Goal: Communication & Community: Answer question/provide support

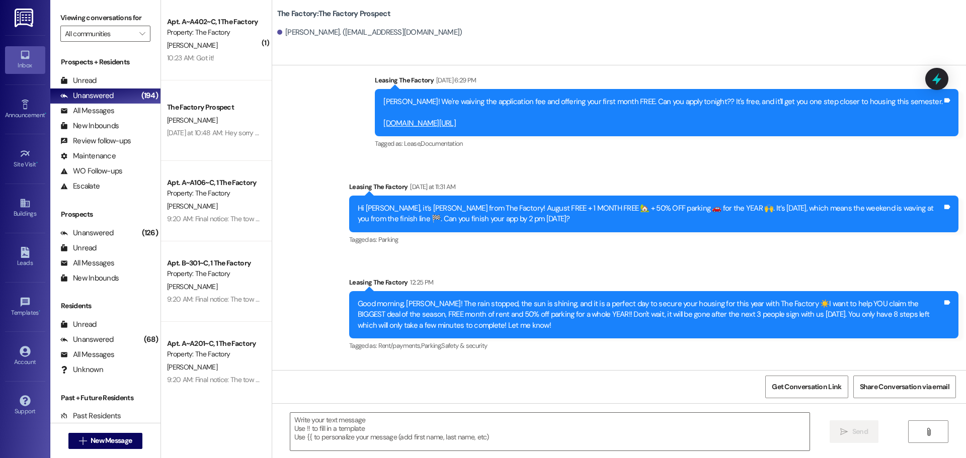
scroll to position [827, 0]
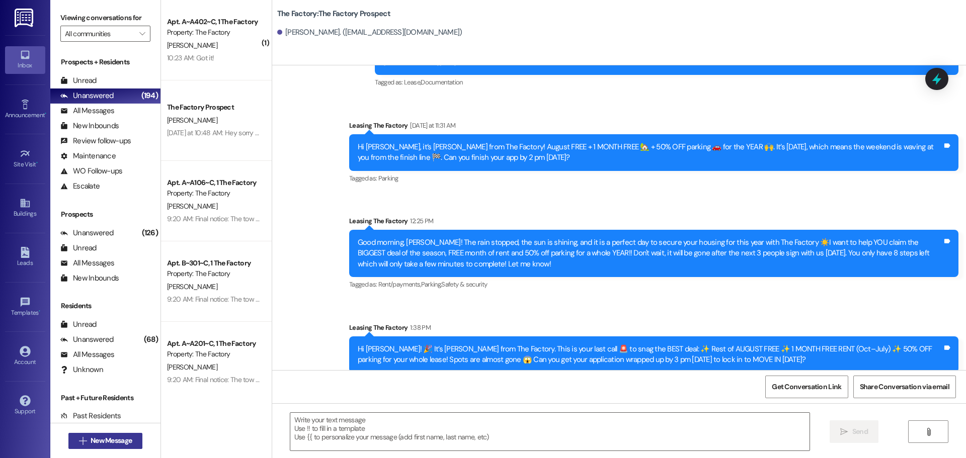
click at [122, 438] on span "New Message" at bounding box center [111, 441] width 41 height 11
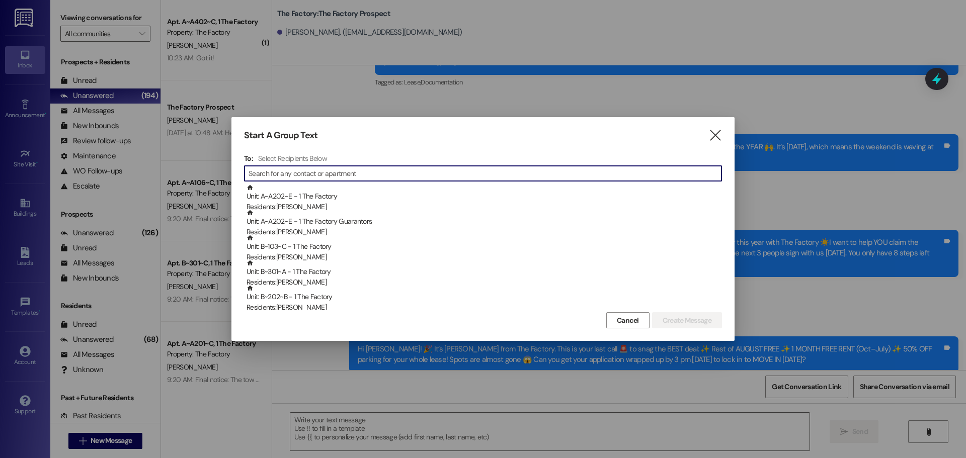
click at [282, 172] on input at bounding box center [484, 173] width 473 height 14
type input "d"
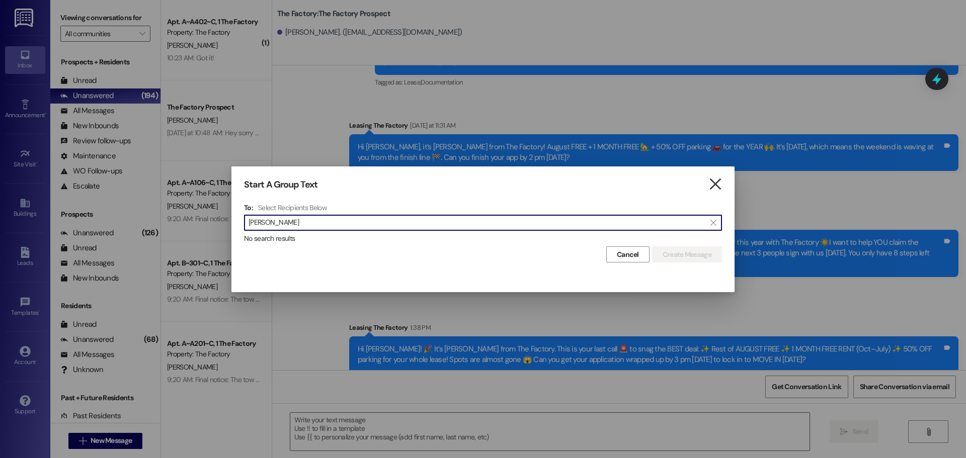
type input "[PERSON_NAME]"
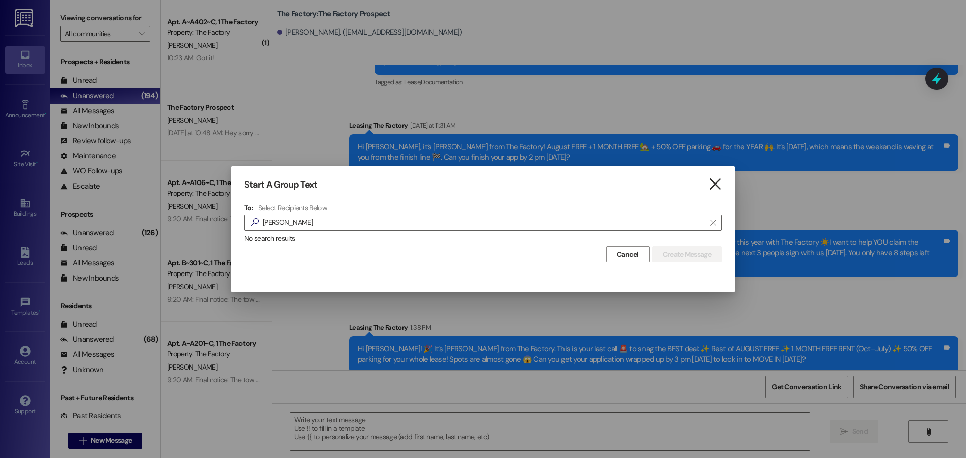
click at [716, 183] on icon "" at bounding box center [715, 184] width 14 height 11
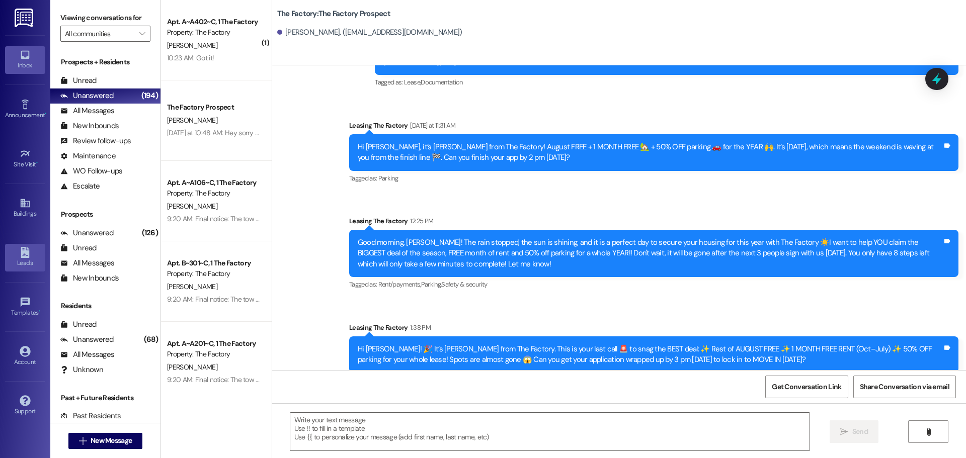
click at [24, 256] on icon at bounding box center [25, 252] width 11 height 11
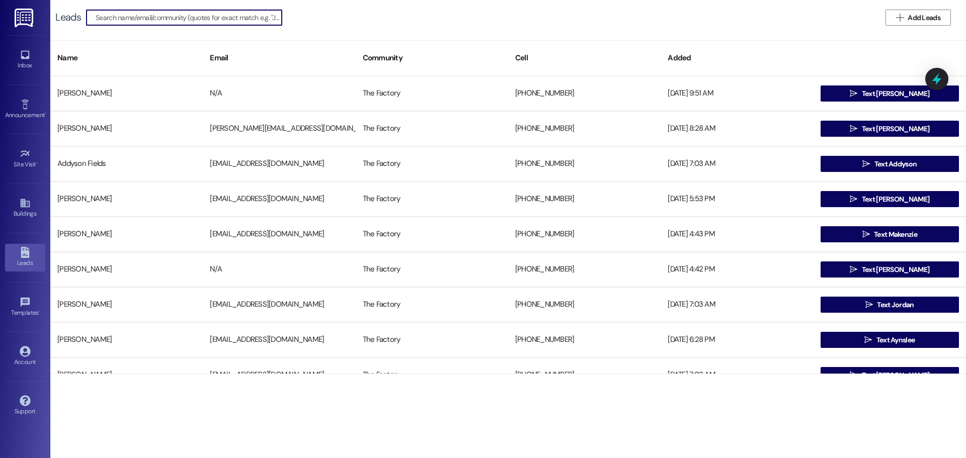
click at [166, 19] on input at bounding box center [189, 18] width 186 height 14
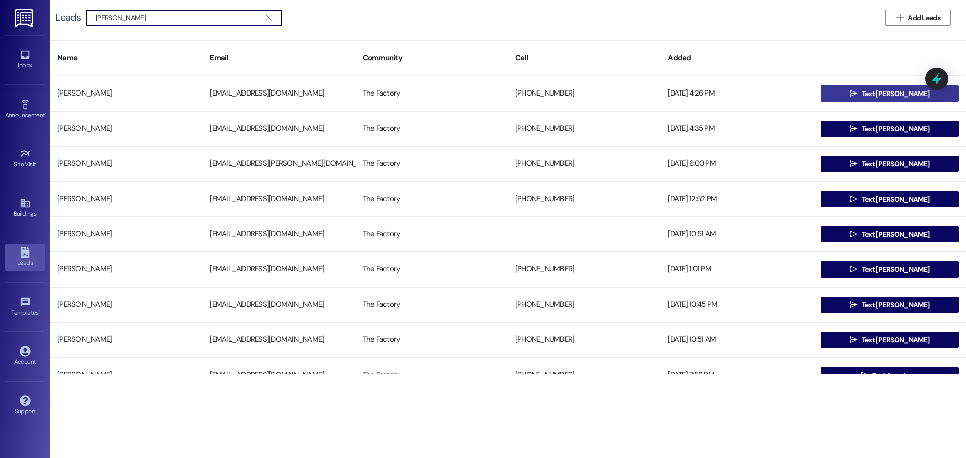
type input "[PERSON_NAME]"
click at [887, 92] on span "Text [PERSON_NAME]" at bounding box center [895, 94] width 67 height 11
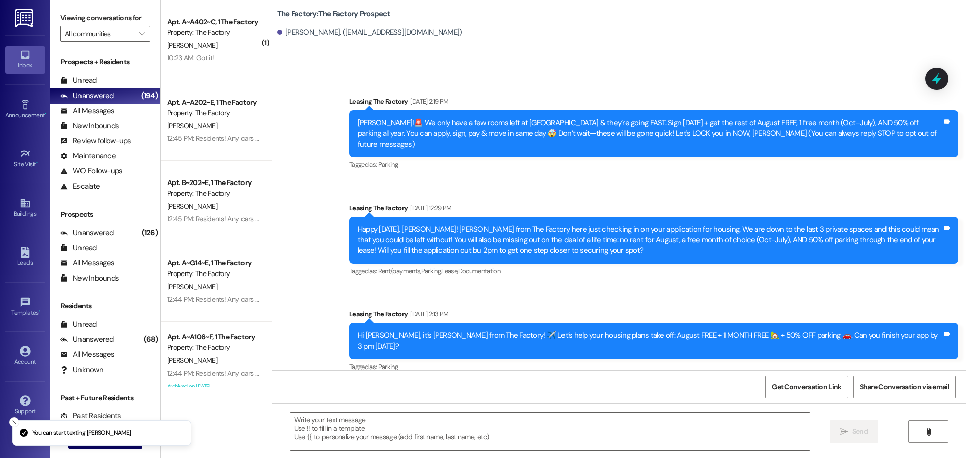
scroll to position [193, 0]
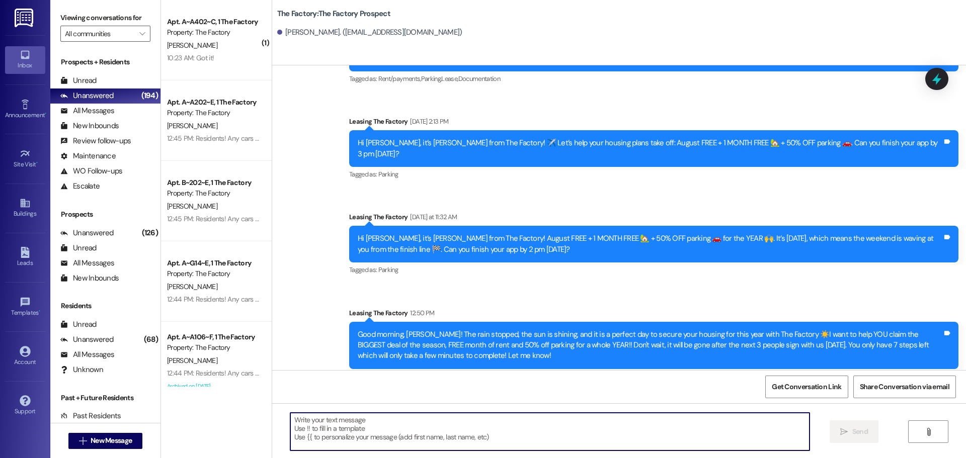
click at [294, 414] on textarea at bounding box center [549, 432] width 519 height 38
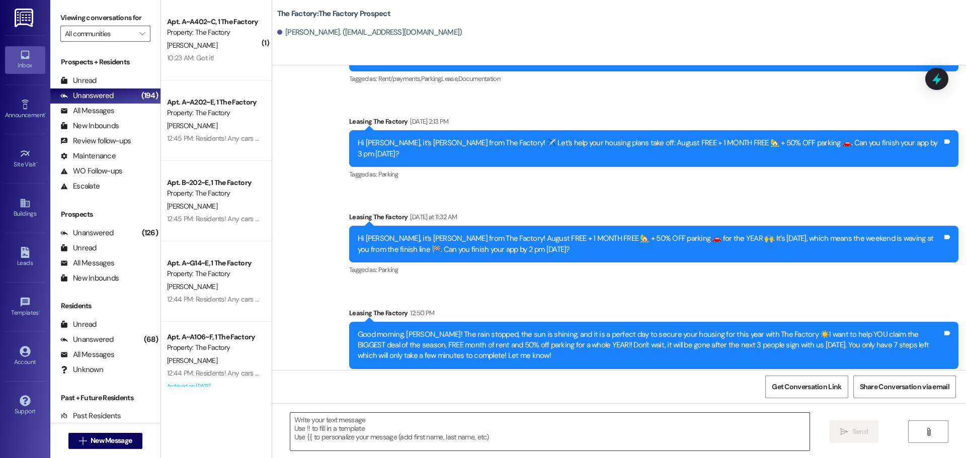
click at [293, 422] on textarea at bounding box center [549, 432] width 519 height 38
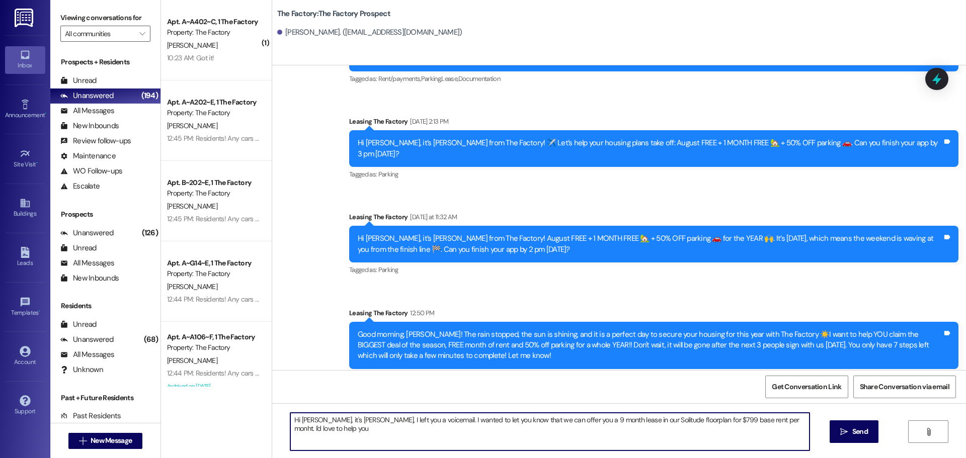
click at [727, 434] on textarea "Hi [PERSON_NAME], it's [PERSON_NAME], I left you a voicemail. I wanted to let y…" at bounding box center [549, 432] width 519 height 38
click at [738, 422] on textarea "Hi [PERSON_NAME], it's [PERSON_NAME], I left you a voicemail. I wanted to let y…" at bounding box center [549, 432] width 519 height 38
click at [302, 429] on textarea "Hi [PERSON_NAME], it's [PERSON_NAME], I left you a voicemail. I wanted to let y…" at bounding box center [549, 432] width 519 height 38
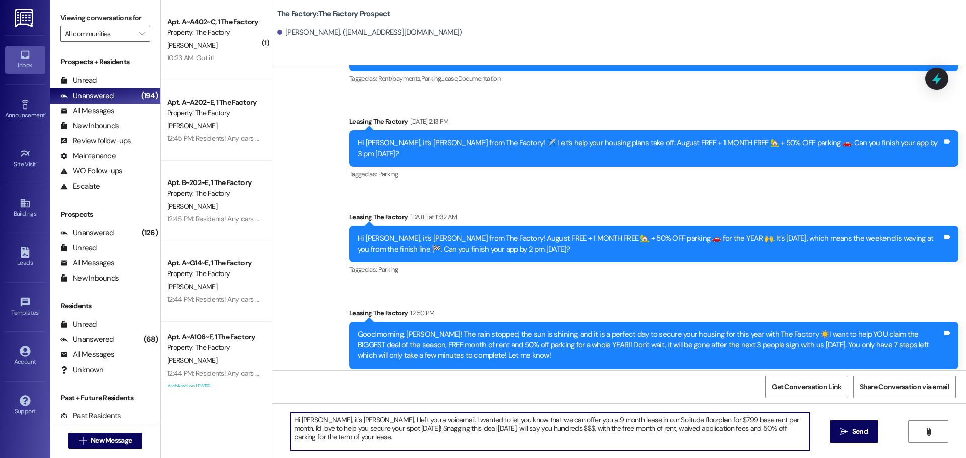
drag, startPoint x: 285, startPoint y: 421, endPoint x: 314, endPoint y: 443, distance: 36.9
click at [314, 443] on textarea "Hi [PERSON_NAME], it's [PERSON_NAME], I left you a voicemail. I wanted to let y…" at bounding box center [549, 432] width 519 height 38
type textarea "Hi [PERSON_NAME], it's [PERSON_NAME], I left you a voicemail. I wanted to let y…"
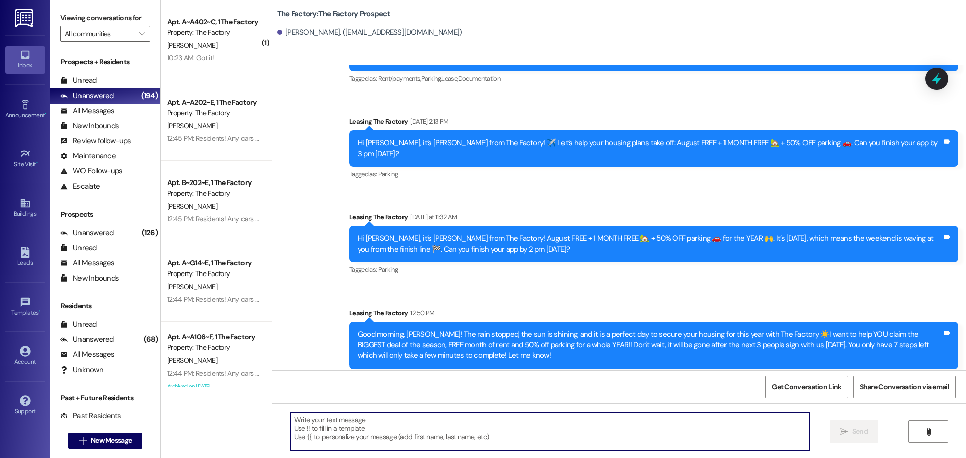
paste textarea "i [PERSON_NAME], it’s [PERSON_NAME]! 📞 I just left you a voicemail and wanted t…"
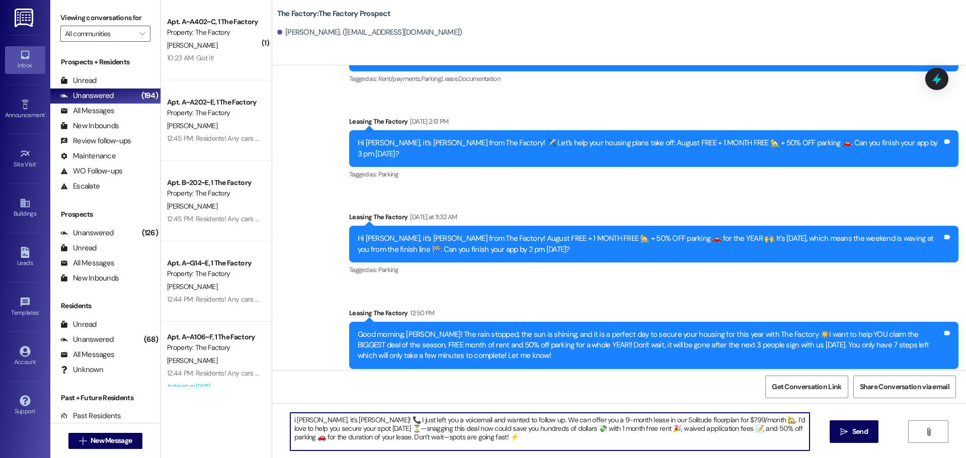
click at [290, 418] on textarea "i [PERSON_NAME], it’s [PERSON_NAME]! 📞 I just left you a voicemail and wanted t…" at bounding box center [549, 432] width 519 height 38
click at [372, 430] on textarea "Hi [PERSON_NAME], it’s [PERSON_NAME]! 📞 I just left you a voicemail and wanted …" at bounding box center [549, 432] width 519 height 38
drag, startPoint x: 451, startPoint y: 427, endPoint x: 435, endPoint y: 425, distance: 16.2
click at [435, 425] on textarea "Hi [PERSON_NAME], it’s [PERSON_NAME]! 📞 I just left you a voicemail and wanted …" at bounding box center [549, 432] width 519 height 38
drag, startPoint x: 506, startPoint y: 428, endPoint x: 476, endPoint y: 425, distance: 29.8
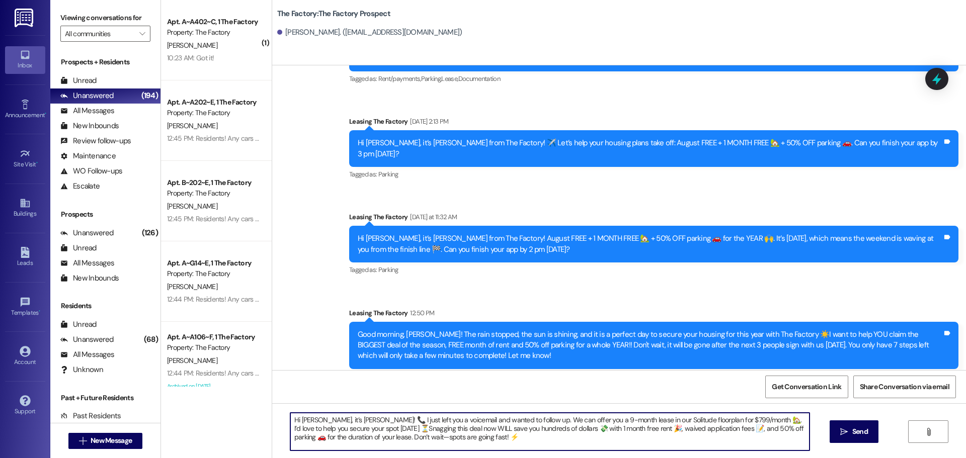
click at [476, 425] on textarea "Hi [PERSON_NAME], it’s [PERSON_NAME]! 📞 I just left you a voicemail and wanted …" at bounding box center [549, 432] width 519 height 38
click at [461, 436] on textarea "Hi [PERSON_NAME], it’s [PERSON_NAME]! 📞 I just left you a voicemail and wanted …" at bounding box center [549, 432] width 519 height 38
drag, startPoint x: 286, startPoint y: 420, endPoint x: 738, endPoint y: 438, distance: 452.6
click at [738, 438] on textarea "Hi [PERSON_NAME], it’s [PERSON_NAME]! 📞 I just left you a voicemail and wanted …" at bounding box center [549, 432] width 519 height 38
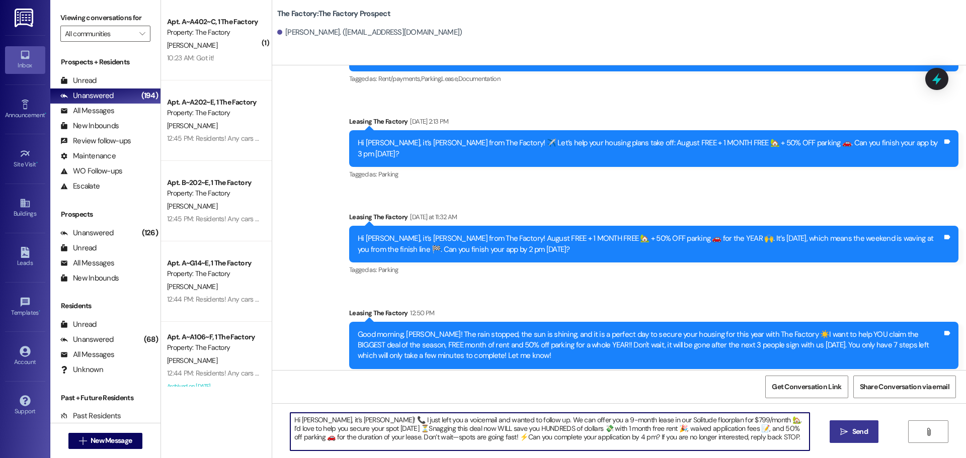
type textarea "Hi [PERSON_NAME], it’s [PERSON_NAME]! 📞 I just left you a voicemail and wanted …"
click at [856, 436] on span "Send" at bounding box center [860, 432] width 16 height 11
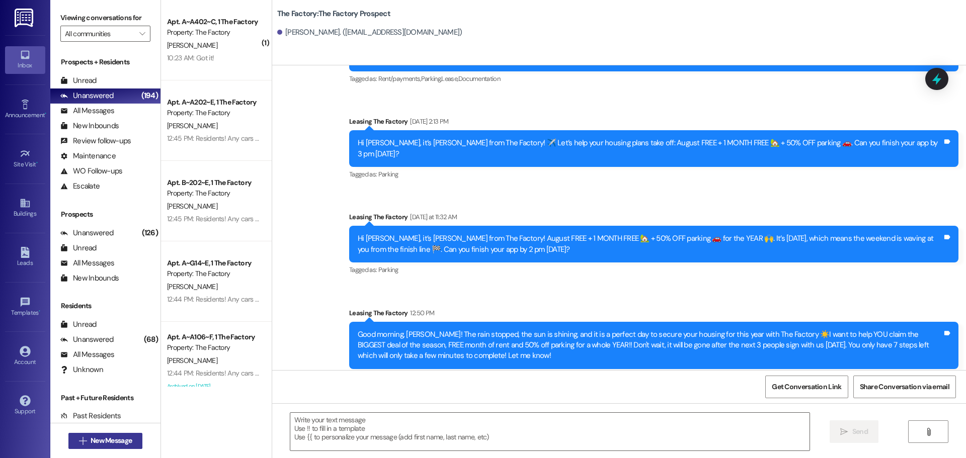
click at [118, 438] on span "New Message" at bounding box center [111, 441] width 41 height 11
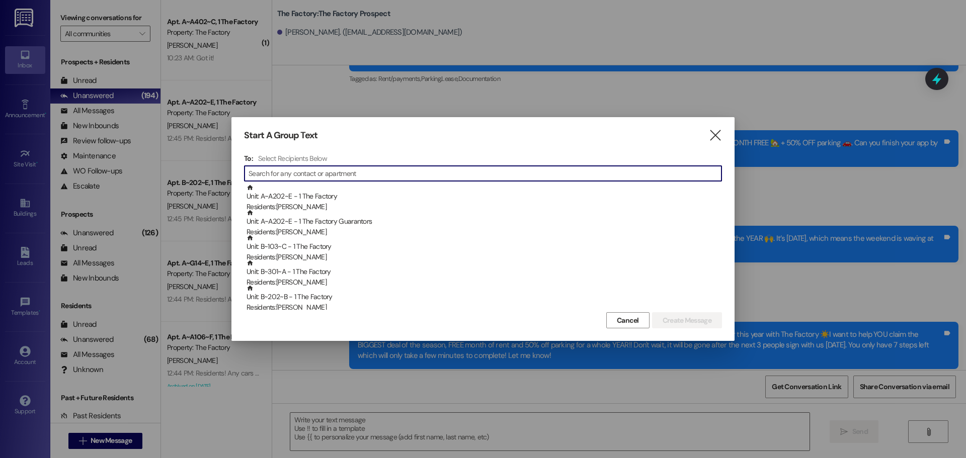
click at [276, 174] on input at bounding box center [484, 173] width 473 height 14
type input "s"
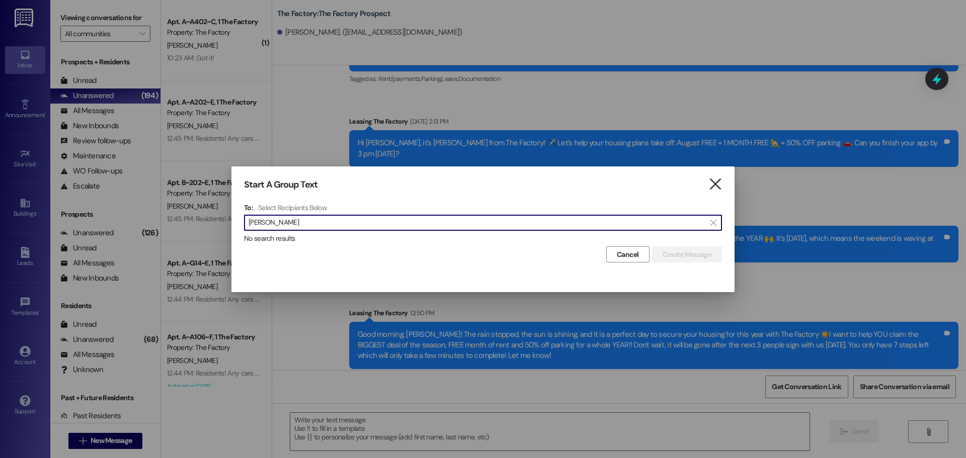
type input "[PERSON_NAME]"
drag, startPoint x: 718, startPoint y: 188, endPoint x: 360, endPoint y: 131, distance: 363.1
click at [717, 188] on icon "" at bounding box center [715, 184] width 14 height 11
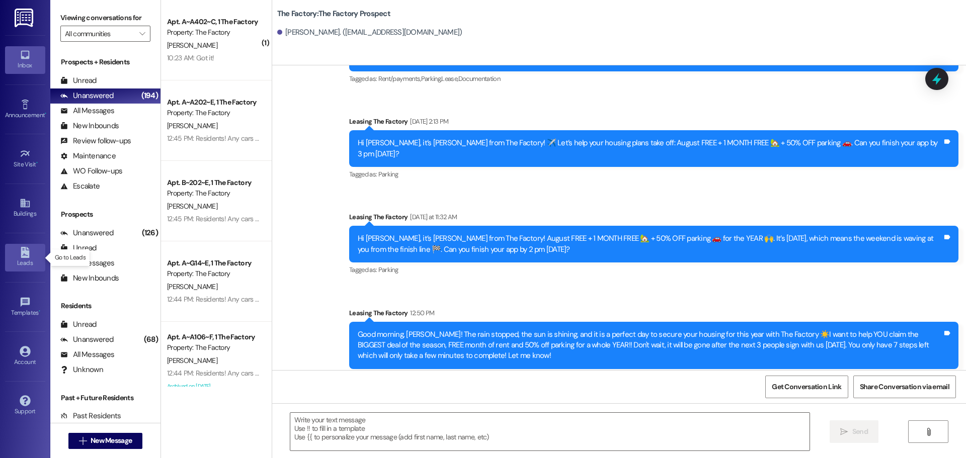
click at [21, 257] on icon at bounding box center [25, 252] width 11 height 11
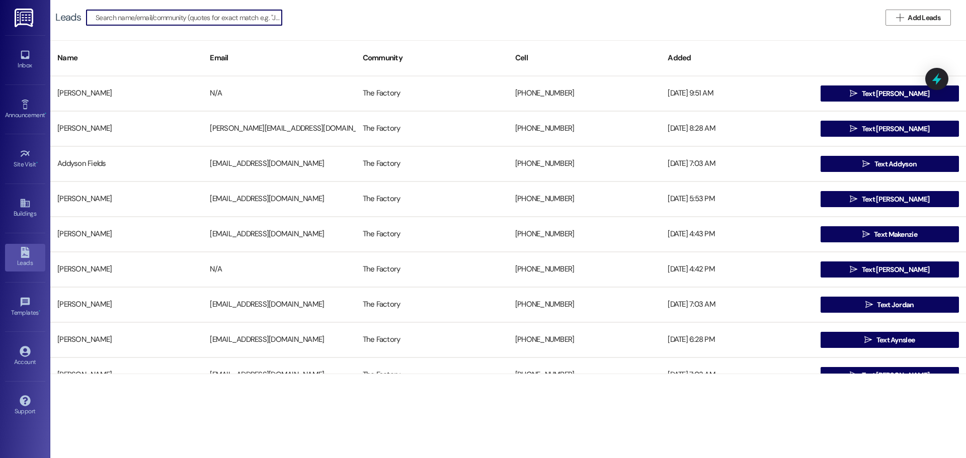
click at [193, 22] on input at bounding box center [189, 18] width 186 height 14
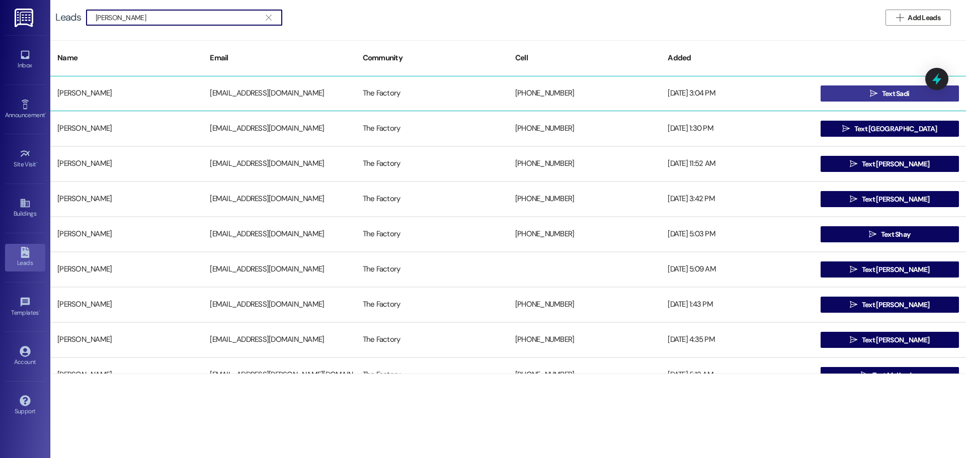
type input "[PERSON_NAME]"
click at [902, 96] on span "Text Sadi" at bounding box center [896, 94] width 28 height 11
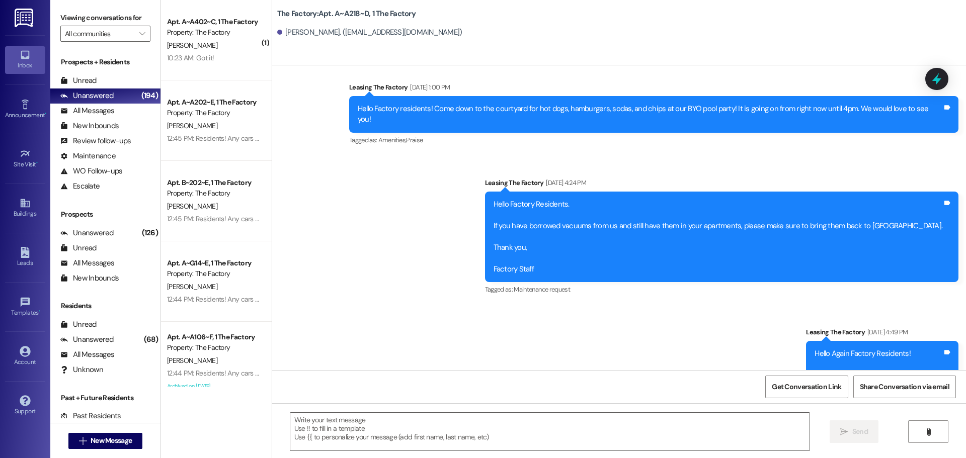
scroll to position [1056, 0]
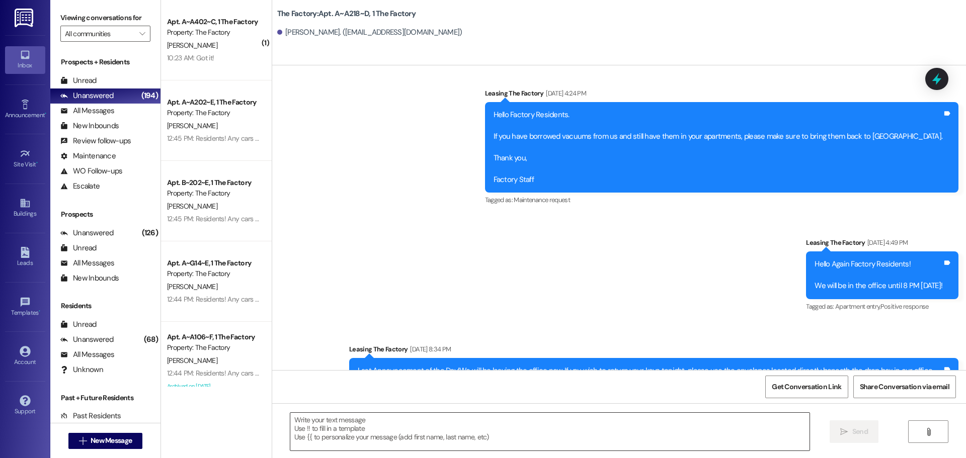
click at [290, 420] on textarea at bounding box center [549, 432] width 519 height 38
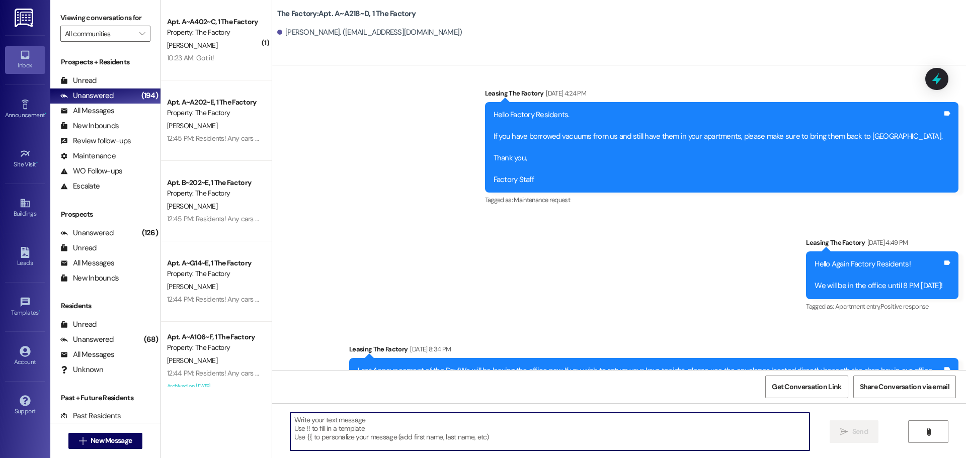
paste textarea "Hi [PERSON_NAME], it’s [PERSON_NAME]! 📞 I just left you a voicemail and wanted …"
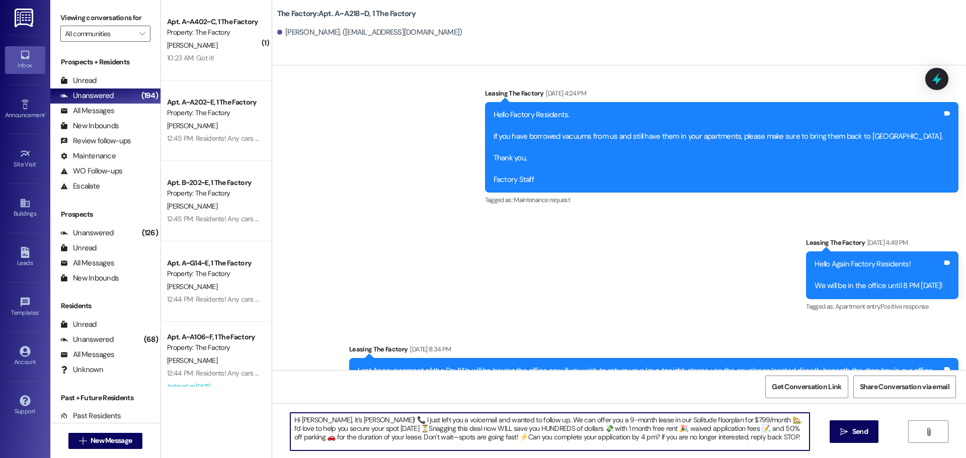
click at [313, 419] on textarea "Hi [PERSON_NAME], it’s [PERSON_NAME]! 📞 I just left you a voicemail and wanted …" at bounding box center [549, 432] width 519 height 38
drag, startPoint x: 731, startPoint y: 422, endPoint x: 500, endPoint y: 422, distance: 230.4
click at [501, 422] on textarea "Hi [PERSON_NAME] it’s [PERSON_NAME]! 📞 I just left you a voicemail and wanted t…" at bounding box center [549, 432] width 519 height 38
drag, startPoint x: 287, startPoint y: 420, endPoint x: 517, endPoint y: 435, distance: 229.8
click at [517, 435] on textarea "Hi [PERSON_NAME] it’s [PERSON_NAME]! 📞 I just left you a voicemail and wanted t…" at bounding box center [549, 432] width 519 height 38
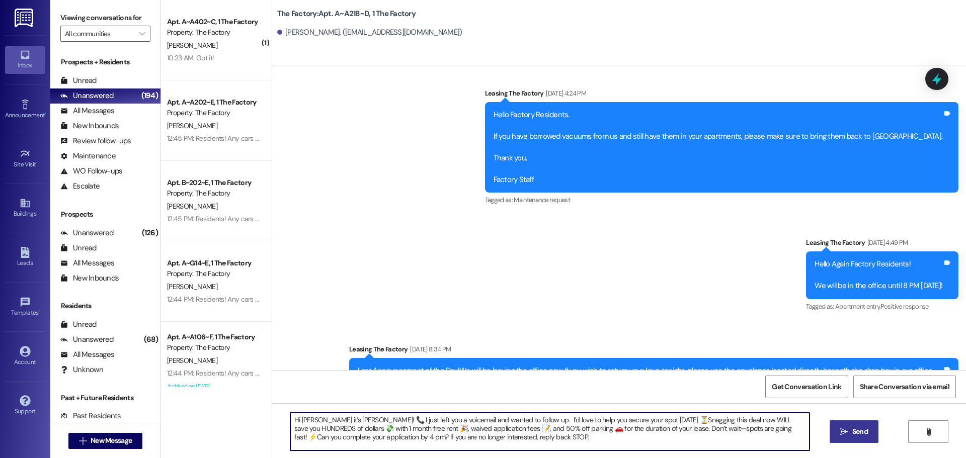
type textarea "Hi [PERSON_NAME] it’s [PERSON_NAME]! 📞 I just left you a voicemail and wanted t…"
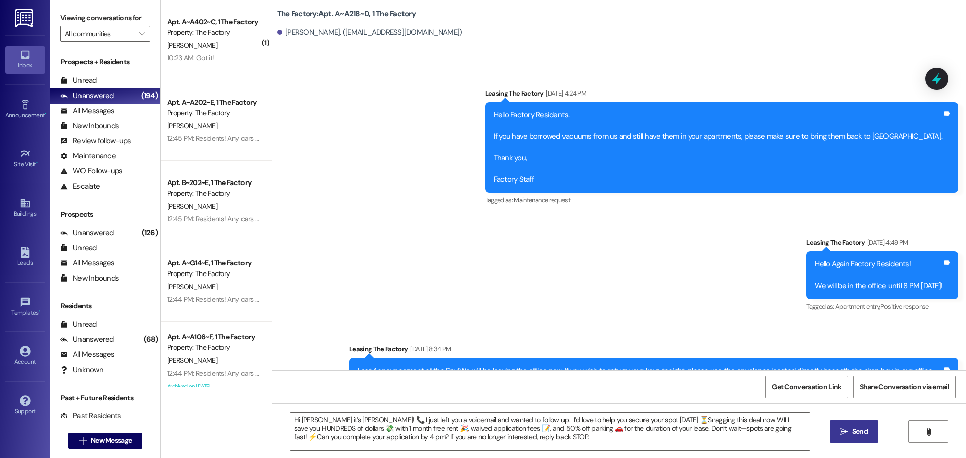
click at [850, 431] on span "Send" at bounding box center [860, 432] width 20 height 11
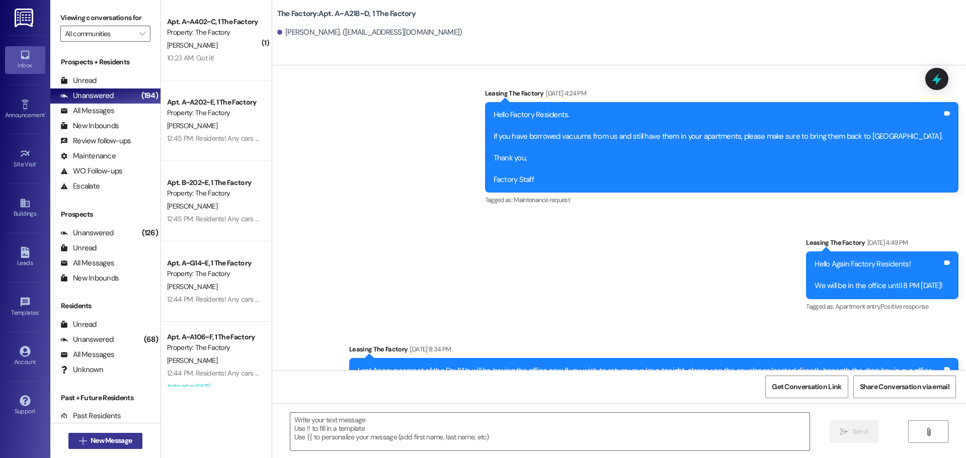
click at [89, 438] on span "New Message" at bounding box center [111, 441] width 45 height 11
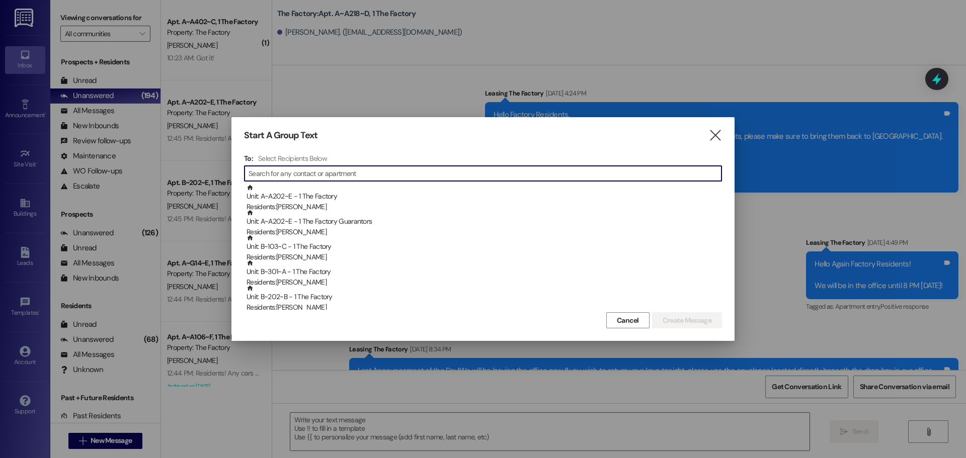
click at [262, 177] on input at bounding box center [484, 173] width 473 height 14
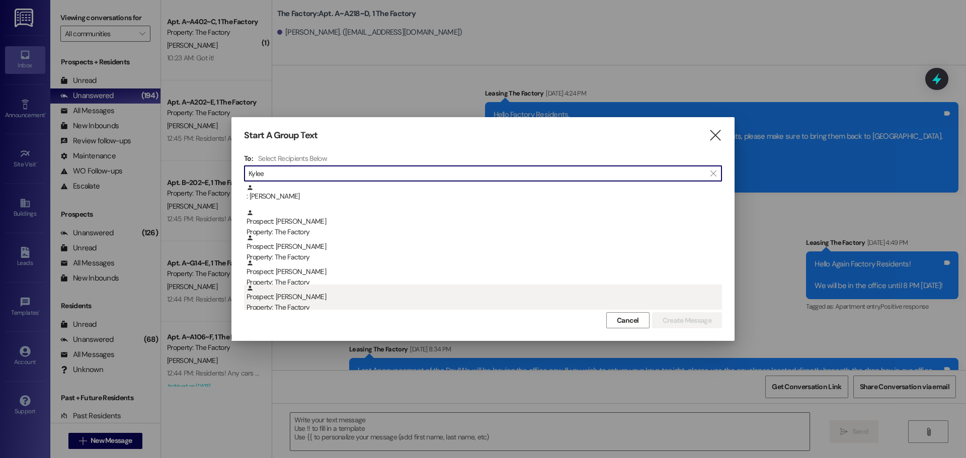
type input "Kylee"
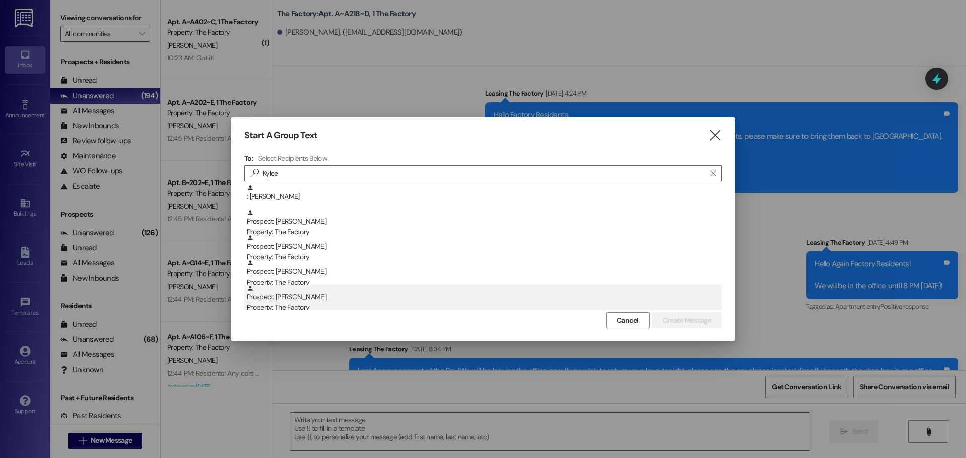
click at [297, 297] on div "Prospect: [PERSON_NAME] Property: The Factory" at bounding box center [483, 299] width 475 height 29
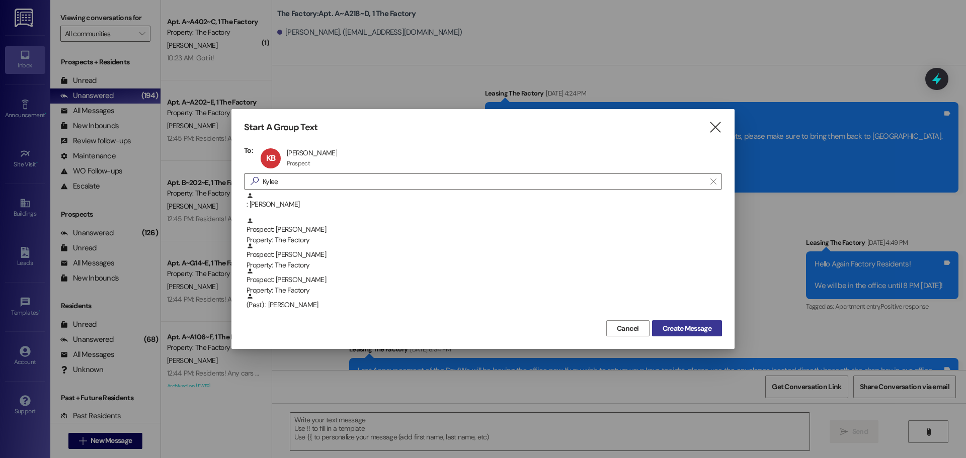
click at [695, 328] on span "Create Message" at bounding box center [686, 328] width 49 height 11
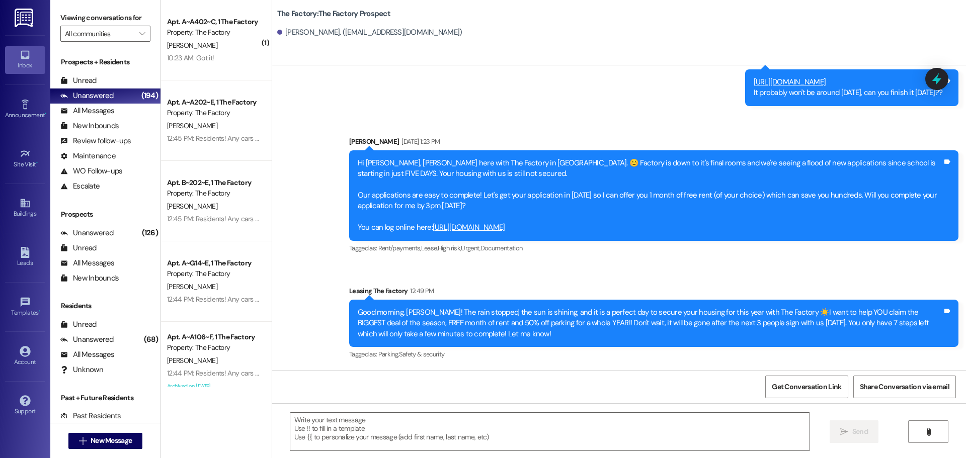
scroll to position [225, 0]
click at [290, 417] on textarea at bounding box center [549, 432] width 519 height 38
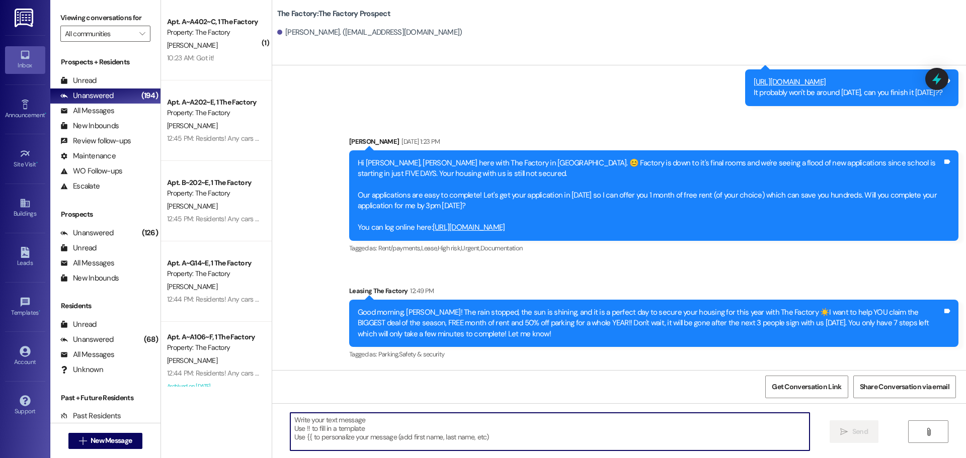
paste textarea "Hi {{first_name}}!"
type textarea "Hi {{first_name}}!"
drag, startPoint x: 347, startPoint y: 423, endPoint x: 272, endPoint y: 421, distance: 75.0
click at [272, 421] on div "Hi {{first_name}}!  Send " at bounding box center [619, 440] width 694 height 75
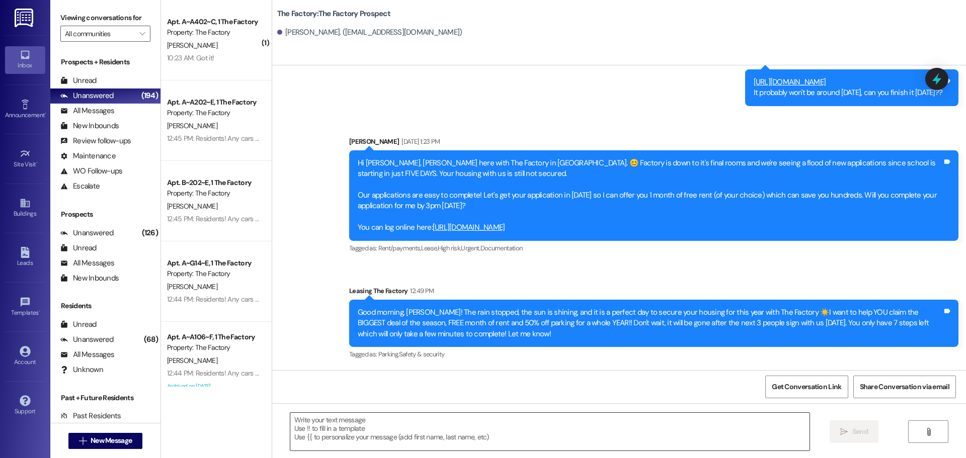
click at [290, 422] on textarea at bounding box center [549, 432] width 519 height 38
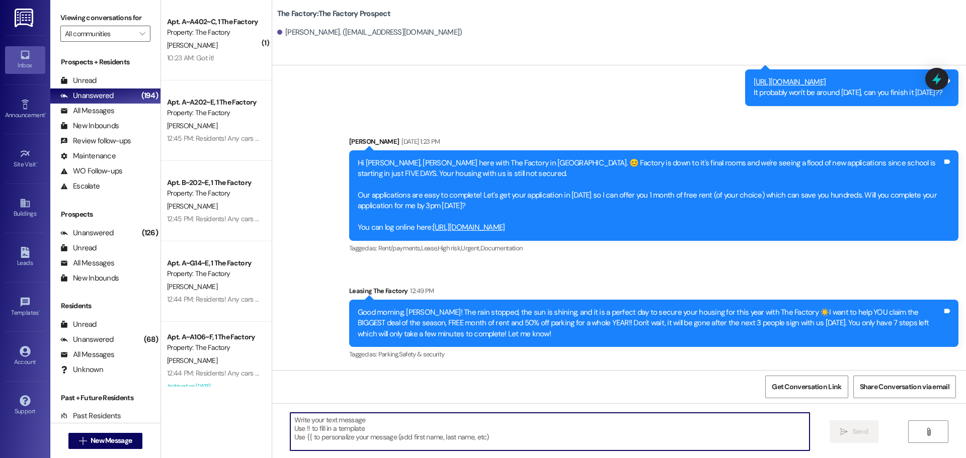
paste textarea "Hi {{first_name}}! it’s [PERSON_NAME]! 📞 I just left you a voicemail and wanted…"
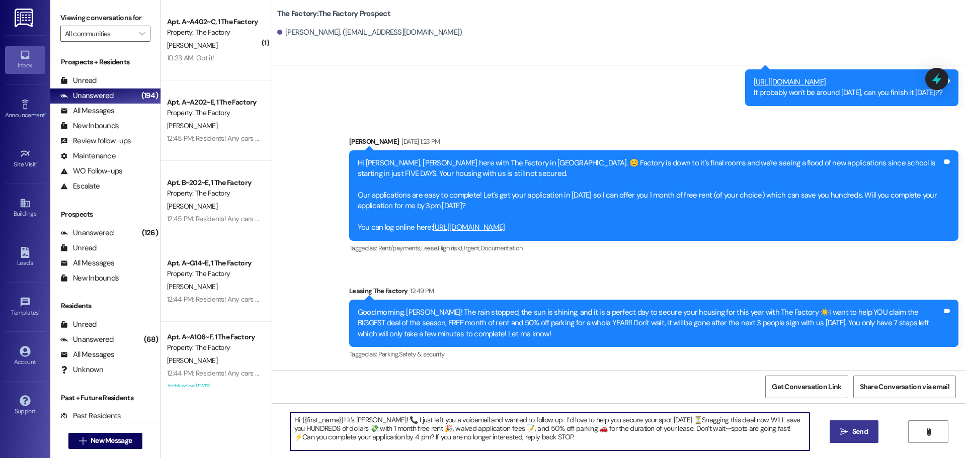
type textarea "Hi {{first_name}}! it’s [PERSON_NAME]! 📞 I just left you a voicemail and wanted…"
click at [862, 433] on span "Send" at bounding box center [860, 432] width 16 height 11
